Goal: Task Accomplishment & Management: Complete application form

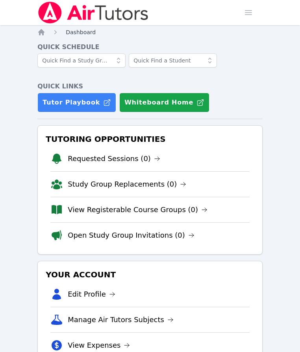
click at [85, 31] on span "Dashboard" at bounding box center [81, 32] width 30 height 6
click at [83, 31] on span "Dashboard" at bounding box center [81, 32] width 30 height 6
click at [82, 33] on span "Dashboard" at bounding box center [81, 32] width 30 height 6
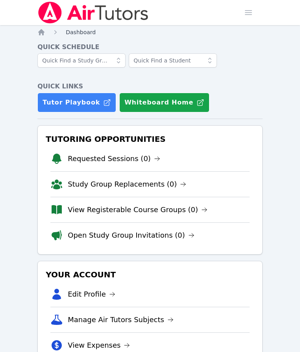
click at [82, 33] on span "Dashboard" at bounding box center [81, 32] width 30 height 6
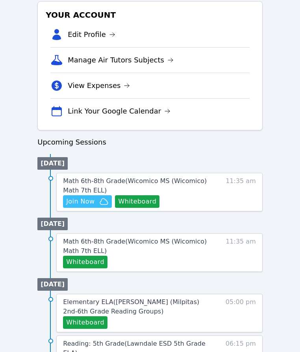
scroll to position [290, 0]
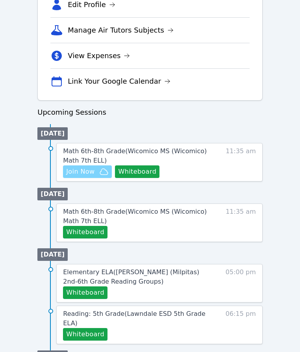
click at [82, 169] on span "Join Now" at bounding box center [80, 171] width 28 height 9
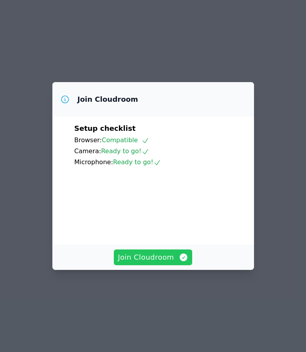
click at [152, 263] on span "Join Cloudroom" at bounding box center [153, 257] width 70 height 11
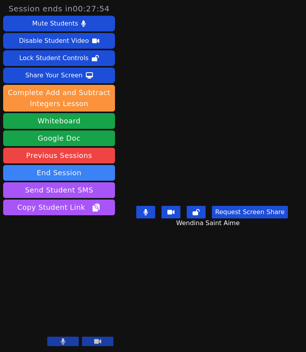
click at [144, 215] on icon at bounding box center [145, 212] width 5 height 6
click at [195, 215] on icon at bounding box center [195, 212] width 7 height 6
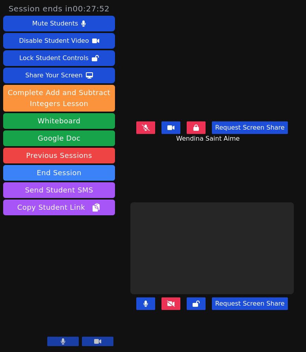
click at [200, 218] on div at bounding box center [211, 249] width 163 height 92
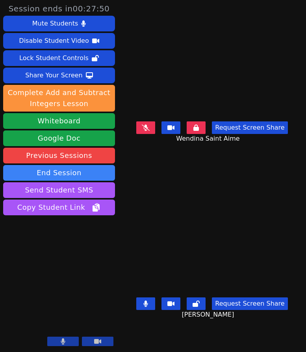
click at [197, 131] on icon at bounding box center [196, 128] width 6 height 6
click at [197, 131] on icon at bounding box center [195, 128] width 7 height 6
click at [147, 130] on icon at bounding box center [146, 128] width 4 height 6
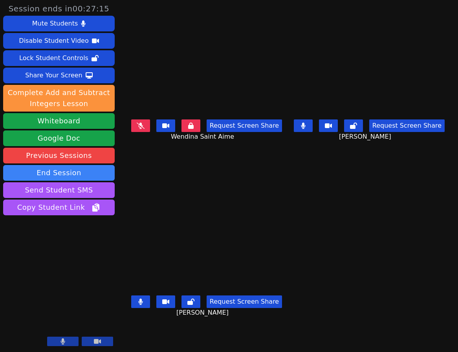
click at [140, 296] on button at bounding box center [140, 302] width 19 height 13
click at [188, 299] on icon at bounding box center [191, 302] width 7 height 6
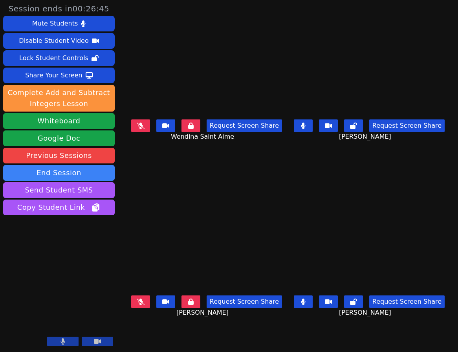
click at [188, 125] on icon at bounding box center [191, 126] width 6 height 6
click at [137, 129] on icon at bounding box center [141, 126] width 8 height 6
click at [188, 128] on icon at bounding box center [191, 126] width 7 height 6
click at [138, 299] on icon at bounding box center [141, 302] width 8 height 6
click at [188, 299] on icon at bounding box center [191, 302] width 6 height 6
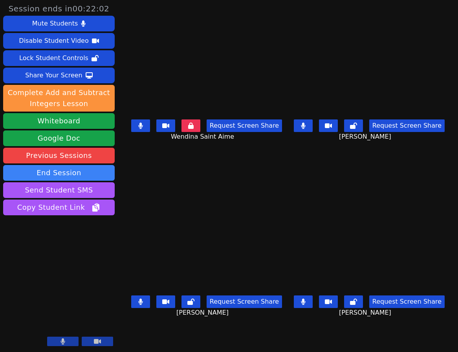
click at [188, 129] on icon at bounding box center [191, 126] width 6 height 6
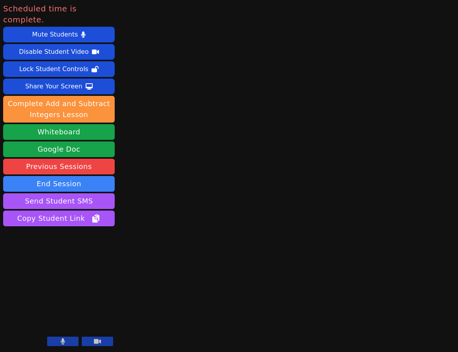
click at [63, 342] on icon at bounding box center [63, 342] width 4 height 6
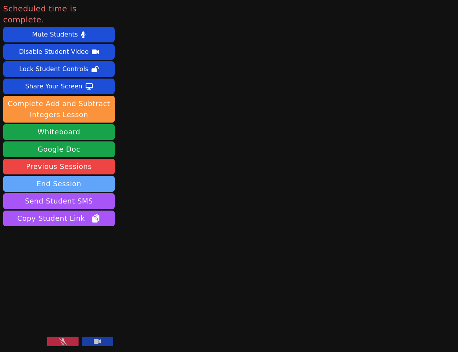
click at [63, 176] on button "End Session" at bounding box center [59, 184] width 112 height 16
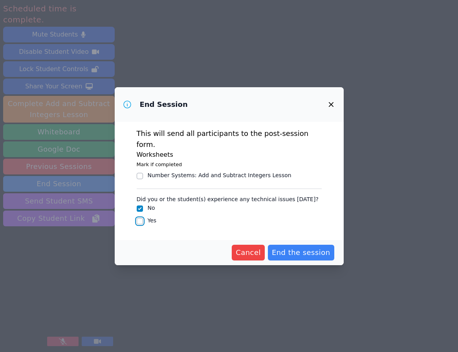
click at [140, 218] on input "Yes" at bounding box center [140, 221] width 6 height 6
checkbox input "true"
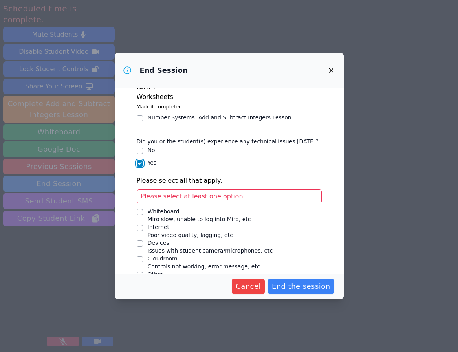
scroll to position [28, 0]
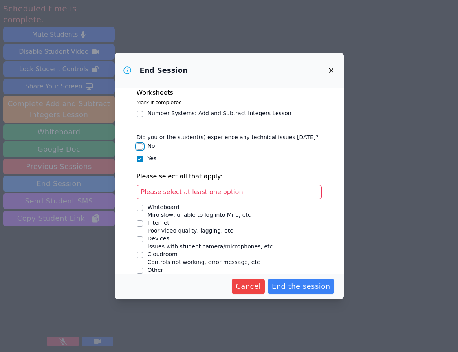
click at [138, 144] on input "No" at bounding box center [140, 147] width 6 height 6
checkbox input "true"
checkbox input "false"
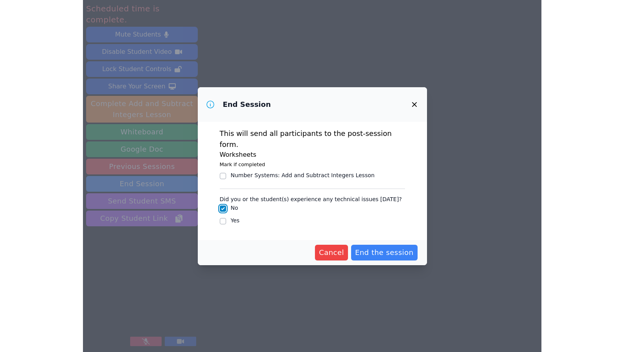
scroll to position [0, 0]
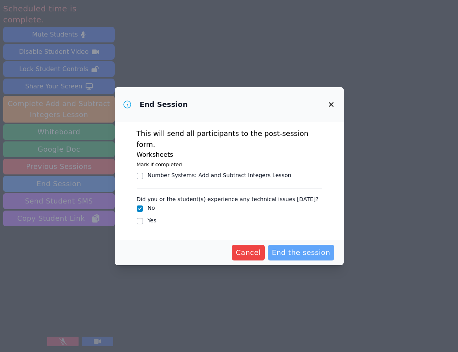
click at [304, 247] on span "End the session" at bounding box center [301, 252] width 59 height 11
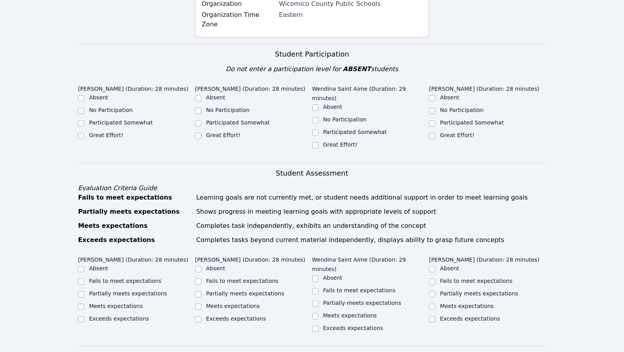
scroll to position [177, 0]
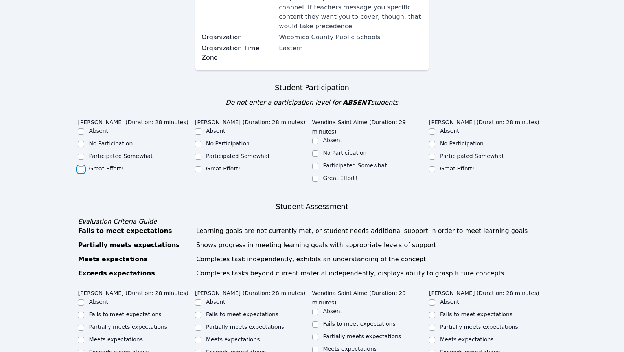
click at [80, 166] on input "Great Effort!" at bounding box center [81, 169] width 6 height 6
checkbox input "true"
click at [199, 166] on input "Great Effort!" at bounding box center [198, 169] width 6 height 6
checkbox input "true"
click at [305, 176] on input "Great Effort!" at bounding box center [315, 179] width 6 height 6
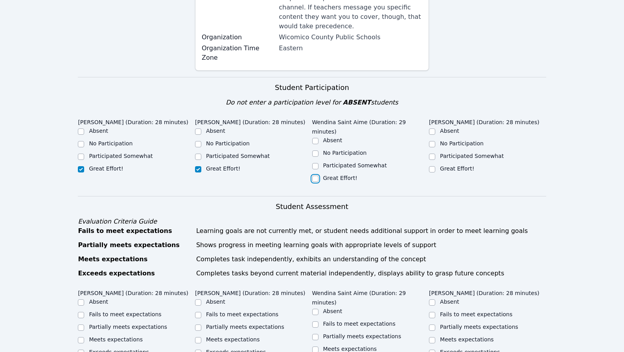
checkbox input "true"
click at [305, 166] on input "Great Effort!" at bounding box center [432, 169] width 6 height 6
checkbox input "true"
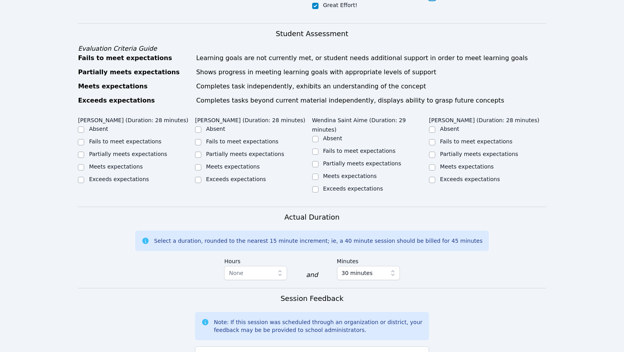
scroll to position [356, 0]
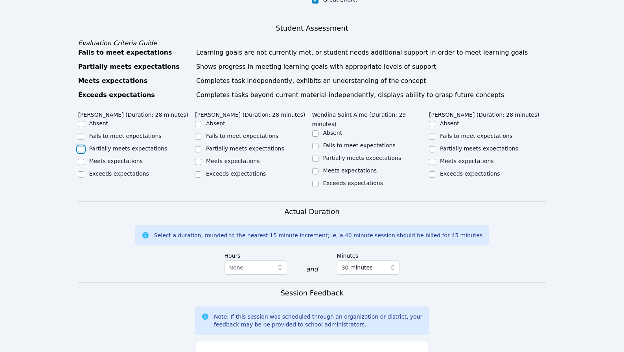
click at [81, 146] on input "Partially meets expectations" at bounding box center [81, 149] width 6 height 6
checkbox input "true"
click at [198, 146] on input "Partially meets expectations" at bounding box center [198, 149] width 6 height 6
checkbox input "true"
click at [305, 156] on input "Partially meets expectations" at bounding box center [315, 159] width 6 height 6
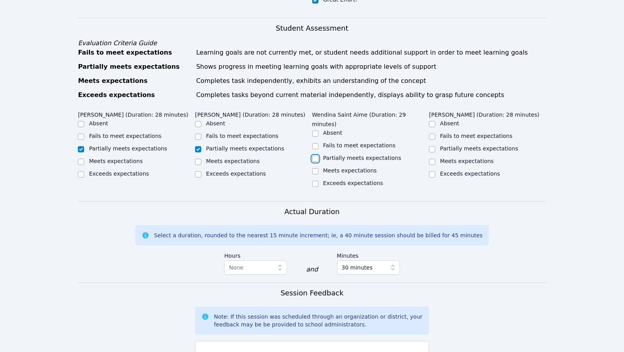
checkbox input "true"
click at [305, 146] on input "Partially meets expectations" at bounding box center [432, 149] width 6 height 6
checkbox input "true"
click at [81, 159] on input "Meets expectations" at bounding box center [81, 162] width 6 height 6
checkbox input "true"
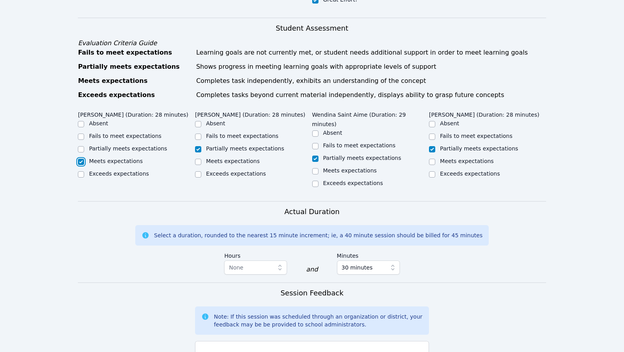
checkbox input "false"
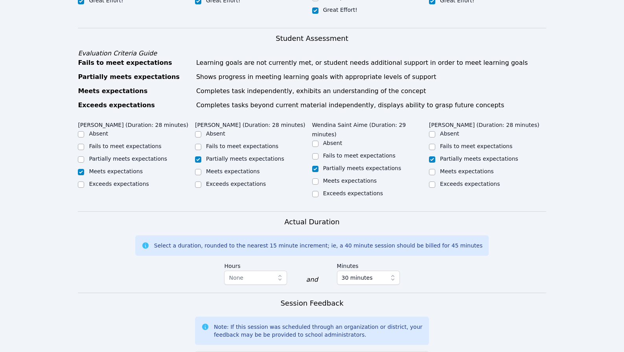
scroll to position [453, 0]
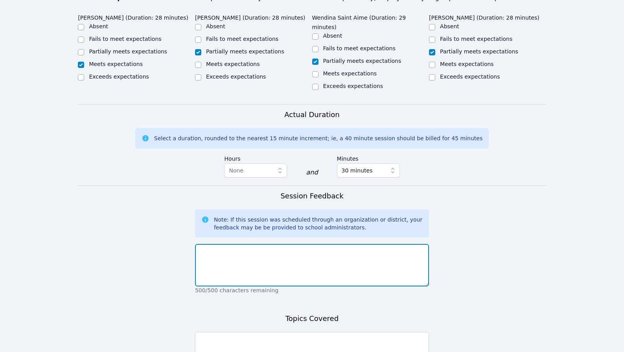
click at [275, 244] on textarea at bounding box center [312, 265] width 234 height 42
paste textarea "I am starting to know the students better. All the students did great today. Ir…"
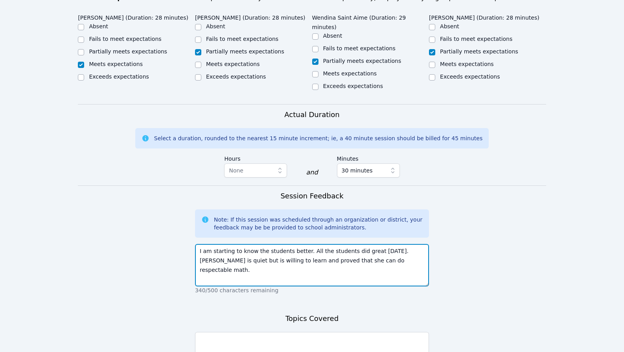
click at [305, 244] on textarea "I am starting to know the students better. All the students did great today. Ir…" at bounding box center [312, 265] width 234 height 42
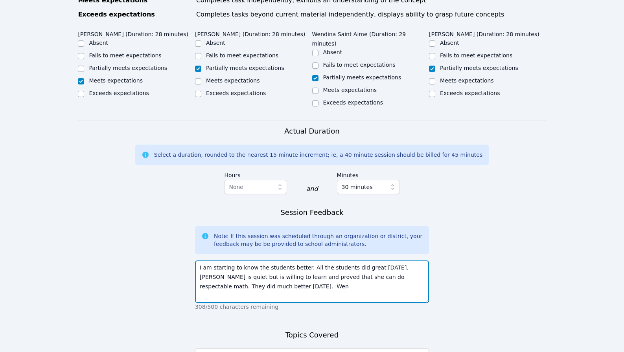
scroll to position [434, 0]
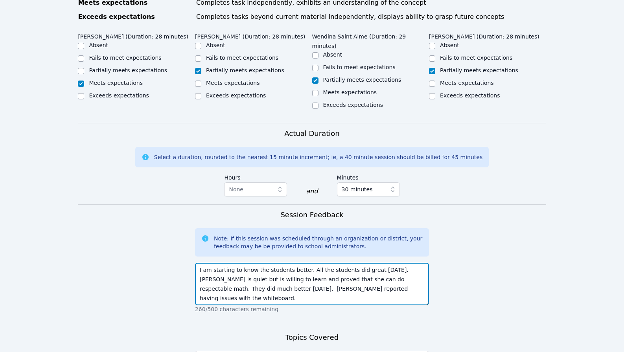
type textarea "I am starting to know the students better. All the students did great today. Ir…"
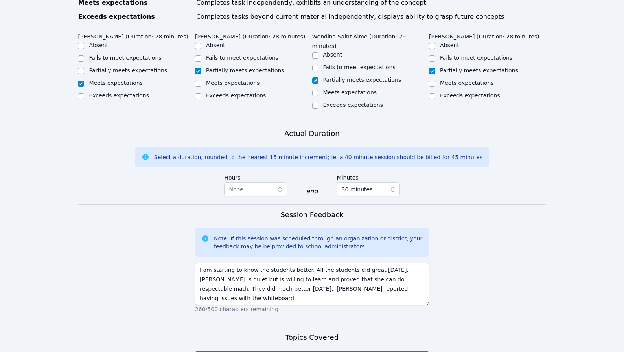
scroll to position [514, 0]
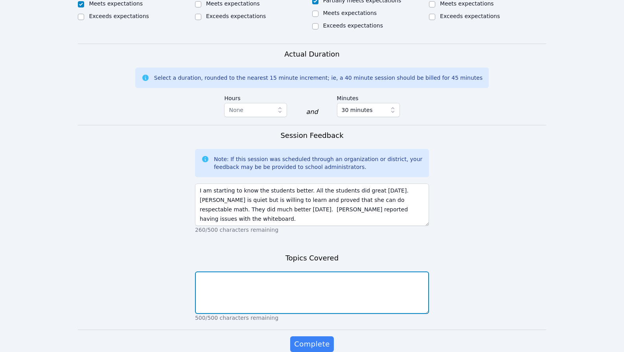
click at [230, 326] on form "Student Participation Do not enter a participation level for ABSENT students Ir…" at bounding box center [312, 54] width 468 height 627
paste textarea "Word problems concerning rates, ratios, proportions, and unit rates."
type textarea "Word problems concerning rates, ratios, proportions, and unit rates."
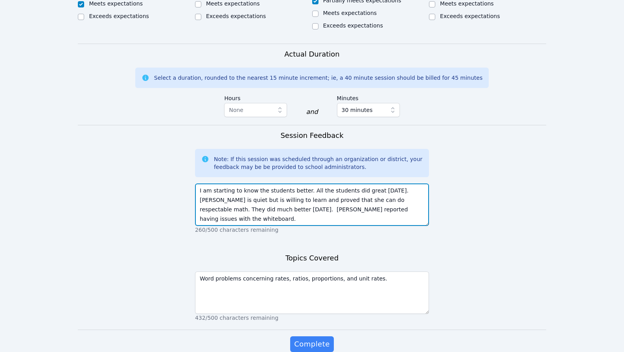
click at [303, 184] on textarea "I am starting to know the students better. All the students did great today. Ir…" at bounding box center [312, 205] width 234 height 42
type textarea "I am starting to know the students better and the students did independent work…"
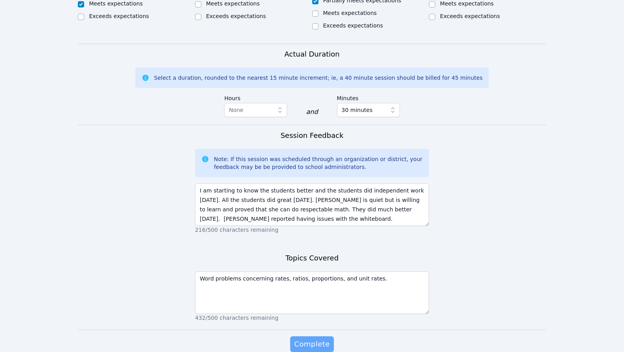
click at [305, 339] on span "Complete" at bounding box center [311, 344] width 35 height 11
